Goal: Task Accomplishment & Management: Use online tool/utility

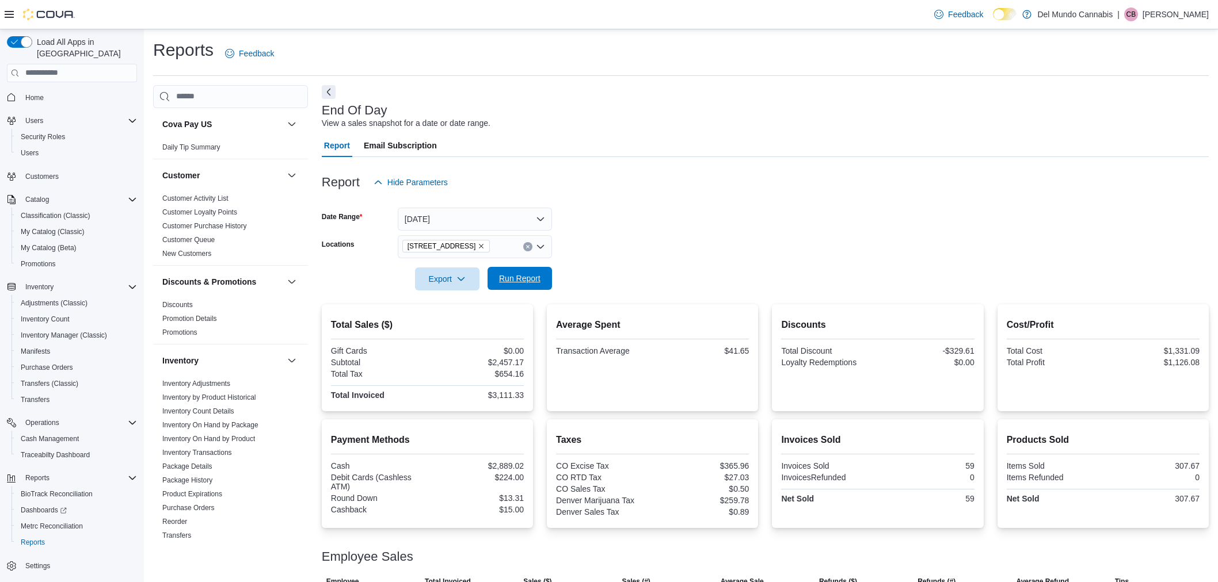
scroll to position [89, 0]
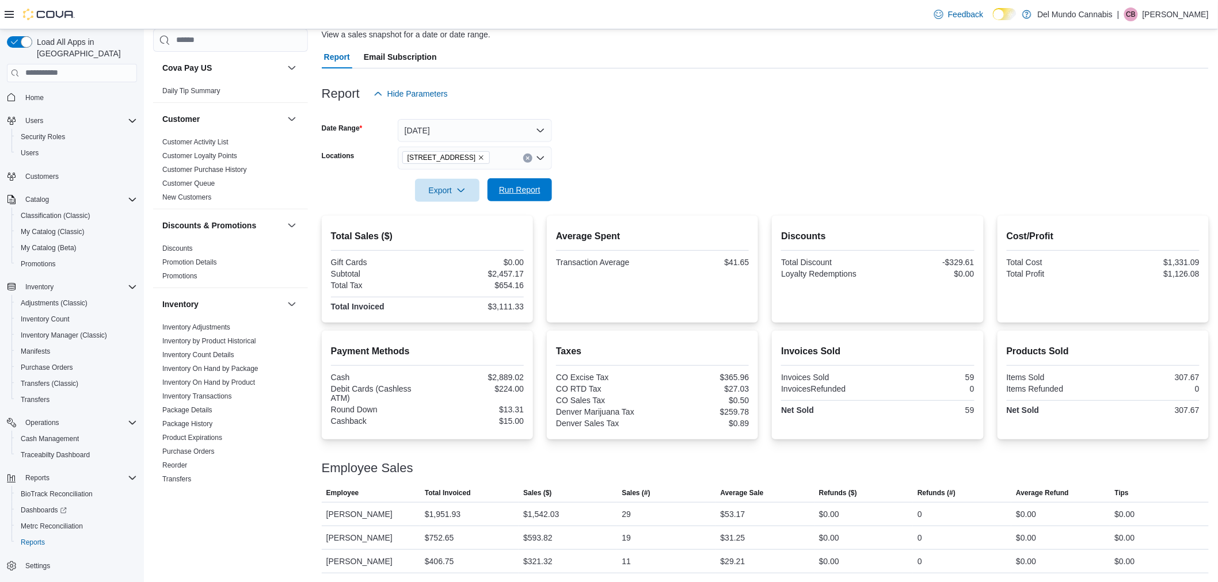
click at [541, 189] on span "Run Report" at bounding box center [519, 189] width 51 height 23
click at [535, 184] on span "Run Report" at bounding box center [519, 190] width 41 height 12
click at [519, 185] on span "Run Report" at bounding box center [519, 190] width 41 height 12
click at [539, 187] on span "Run Report" at bounding box center [519, 190] width 41 height 12
click at [538, 194] on span "Run Report" at bounding box center [519, 190] width 41 height 12
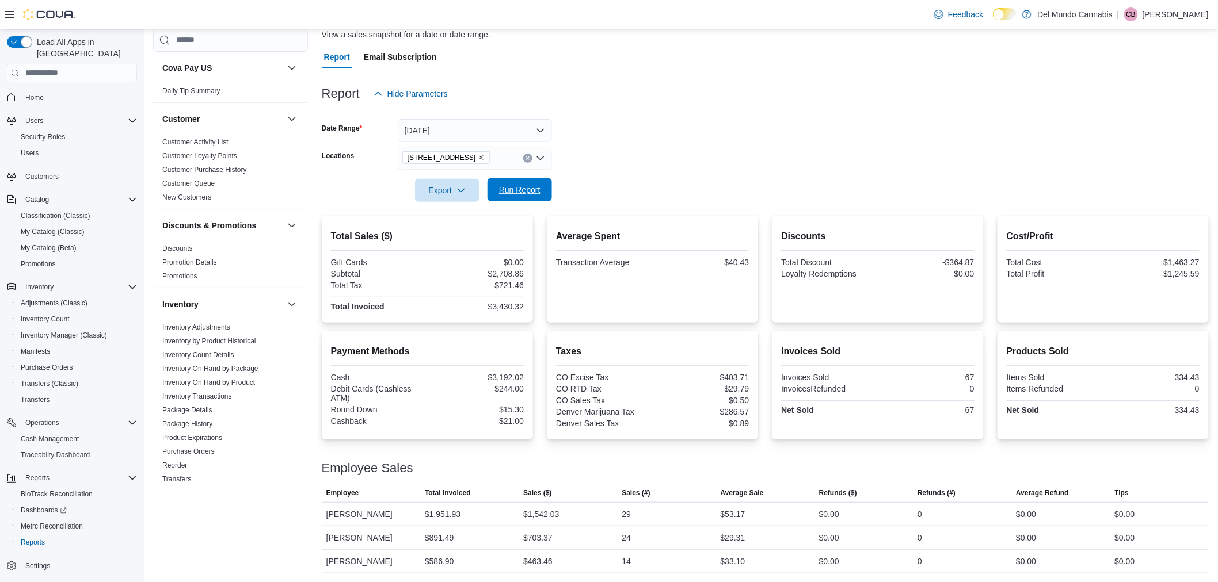
click at [518, 194] on span "Run Report" at bounding box center [519, 190] width 41 height 12
click at [493, 186] on button "Run Report" at bounding box center [519, 189] width 64 height 23
click at [520, 191] on span "Run Report" at bounding box center [519, 190] width 41 height 12
click at [517, 194] on span "Run Report" at bounding box center [519, 190] width 41 height 12
click at [541, 192] on span "Run Report" at bounding box center [519, 189] width 51 height 23
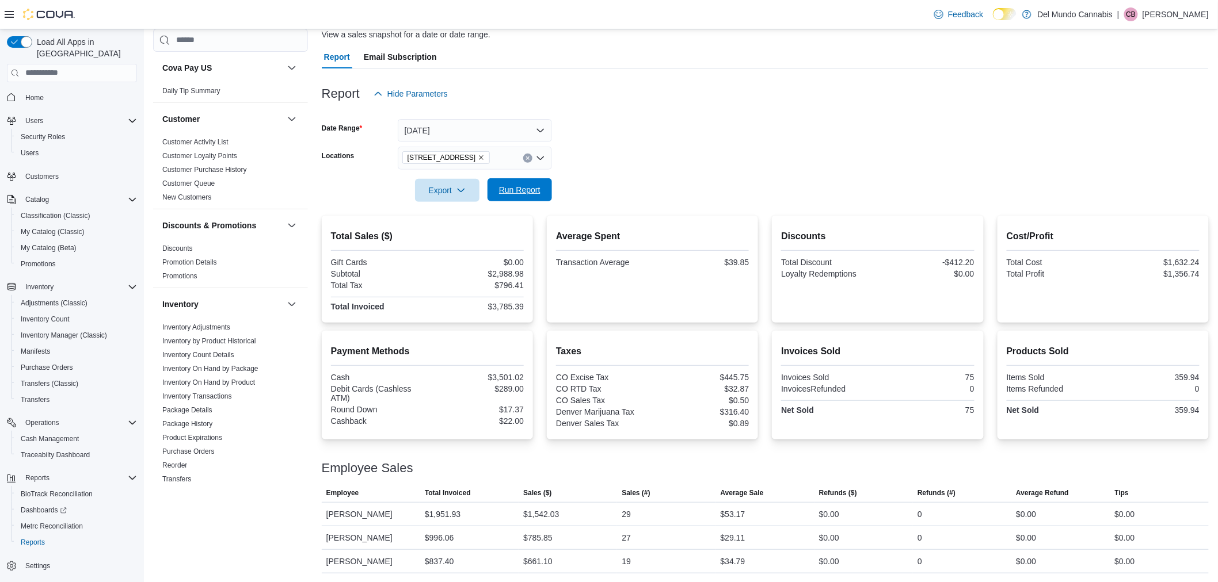
click at [530, 196] on span "Run Report" at bounding box center [519, 189] width 51 height 23
click at [538, 196] on span "Run Report" at bounding box center [519, 189] width 51 height 23
click at [540, 182] on span "Run Report" at bounding box center [519, 189] width 51 height 23
click at [512, 188] on span "Run Report" at bounding box center [519, 190] width 41 height 12
click at [525, 194] on span "Run Report" at bounding box center [519, 190] width 41 height 12
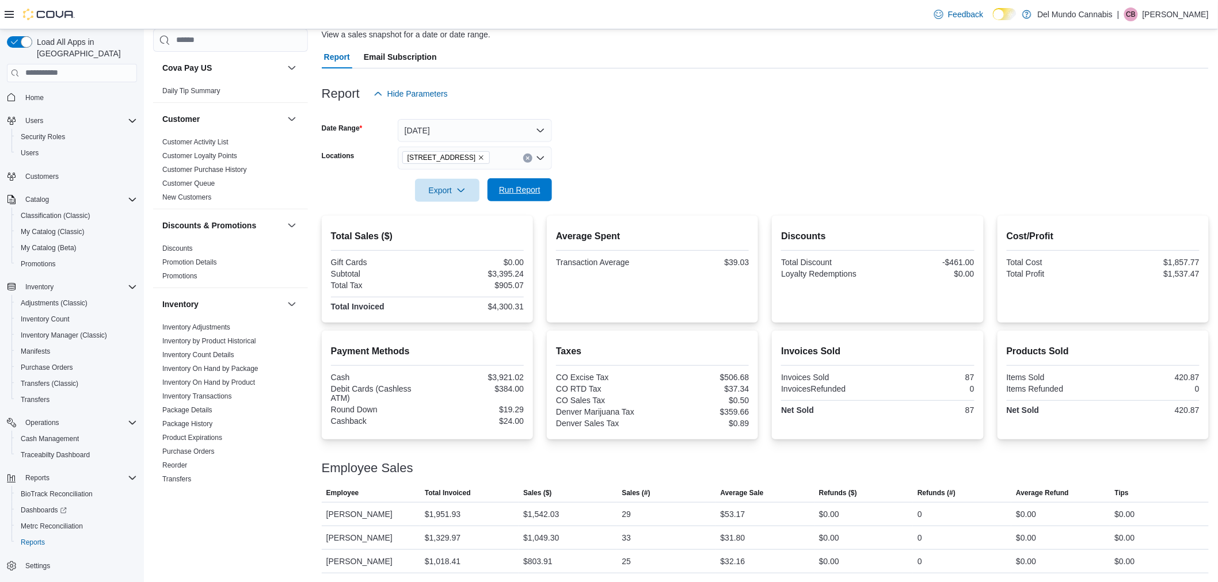
click at [512, 199] on span "Run Report" at bounding box center [519, 189] width 51 height 23
click at [530, 186] on span "Run Report" at bounding box center [519, 190] width 41 height 12
click at [524, 190] on span "Run Report" at bounding box center [519, 190] width 41 height 12
click at [555, 190] on form "Date Range [DATE] Locations [STREET_ADDRESS] Export Run Report" at bounding box center [765, 153] width 887 height 97
click at [541, 191] on span "Run Report" at bounding box center [519, 189] width 51 height 23
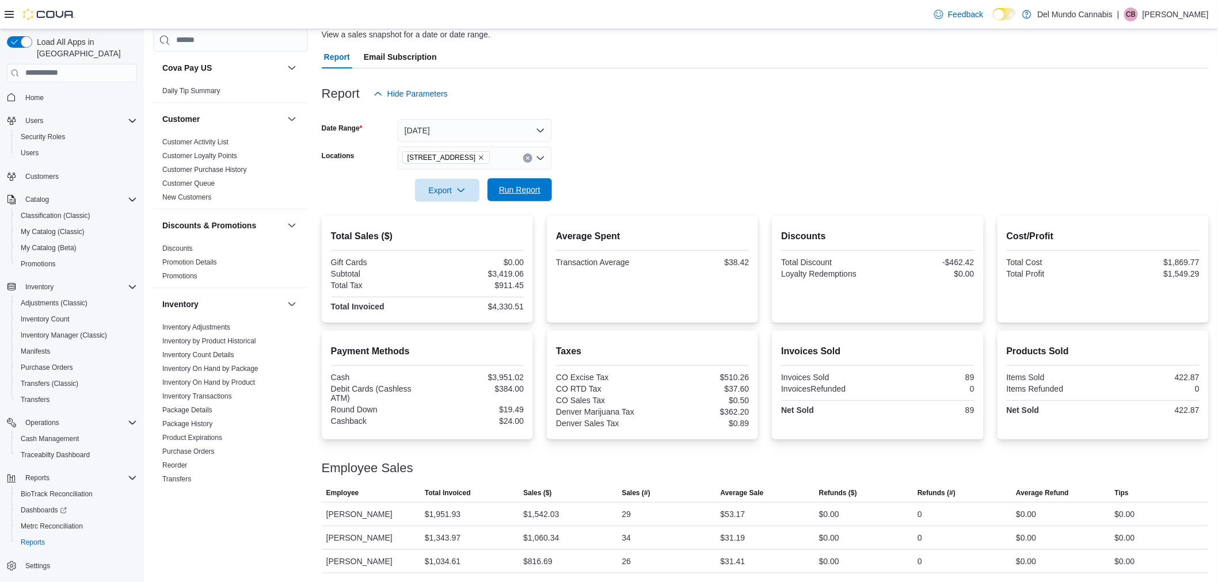
click at [541, 182] on span "Run Report" at bounding box center [519, 189] width 51 height 23
click at [533, 190] on span "Run Report" at bounding box center [519, 190] width 41 height 12
click at [453, 188] on span "Export" at bounding box center [447, 189] width 51 height 23
click at [452, 232] on span "Export to Pdf" at bounding box center [449, 235] width 52 height 9
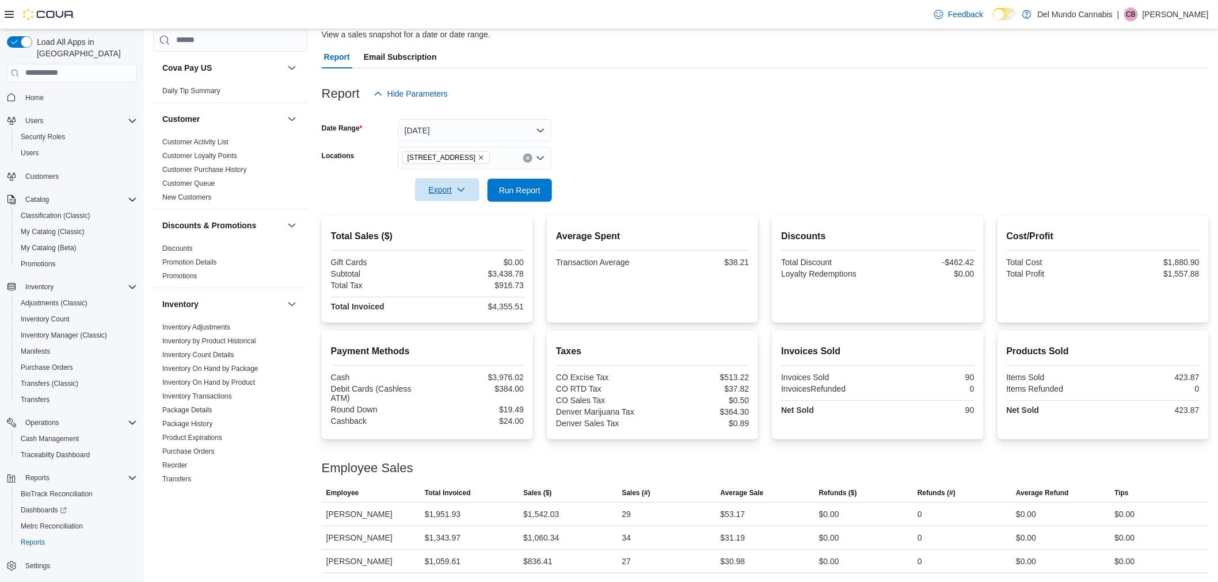
click at [447, 190] on span "Export" at bounding box center [447, 189] width 51 height 23
click at [464, 235] on span "Export to Pdf" at bounding box center [449, 235] width 52 height 9
